Goal: Task Accomplishment & Management: Manage account settings

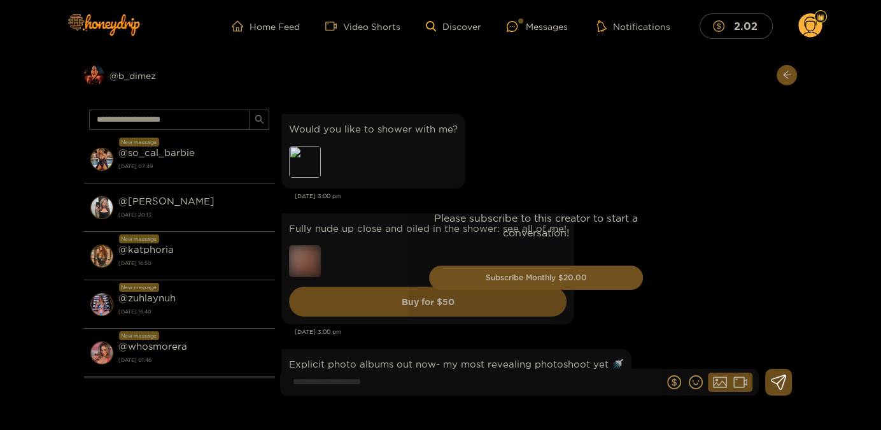
scroll to position [2739, 0]
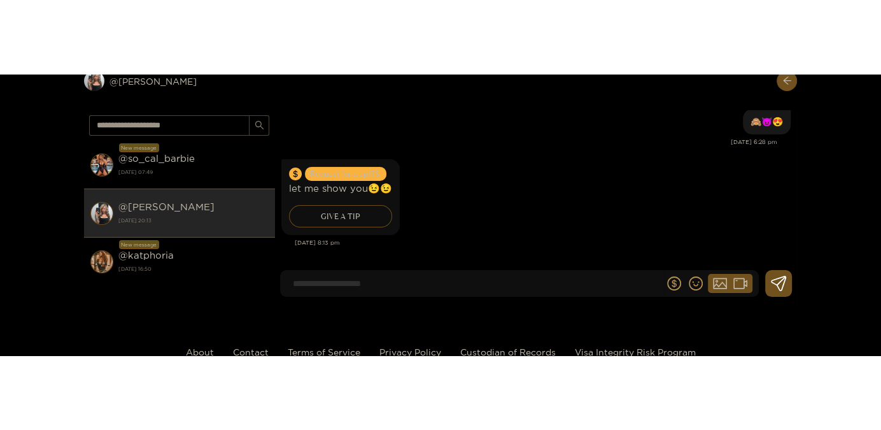
scroll to position [3601, 0]
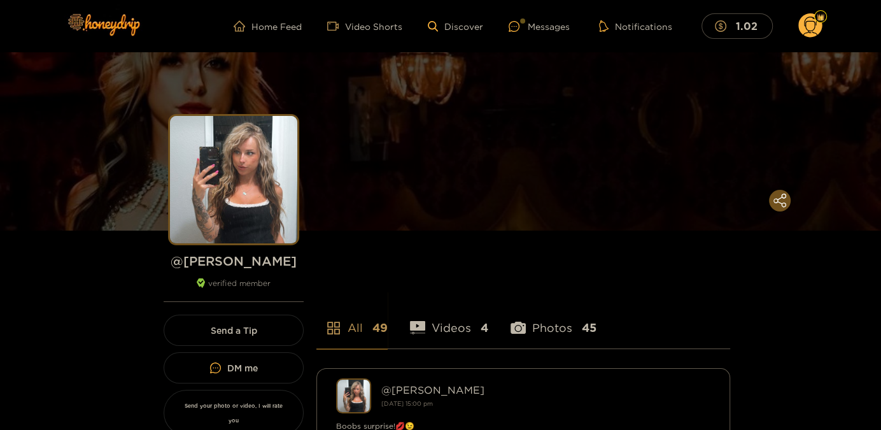
click at [807, 24] on circle at bounding box center [810, 25] width 24 height 24
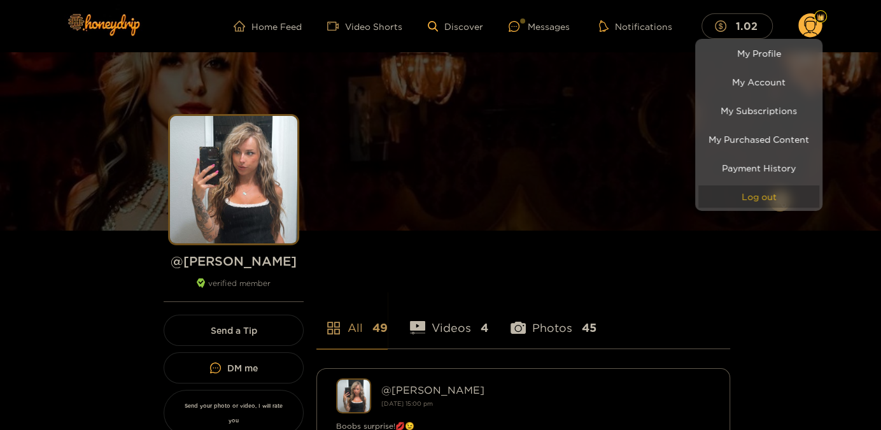
click at [770, 202] on button "Log out" at bounding box center [758, 196] width 121 height 22
